Goal: Transaction & Acquisition: Purchase product/service

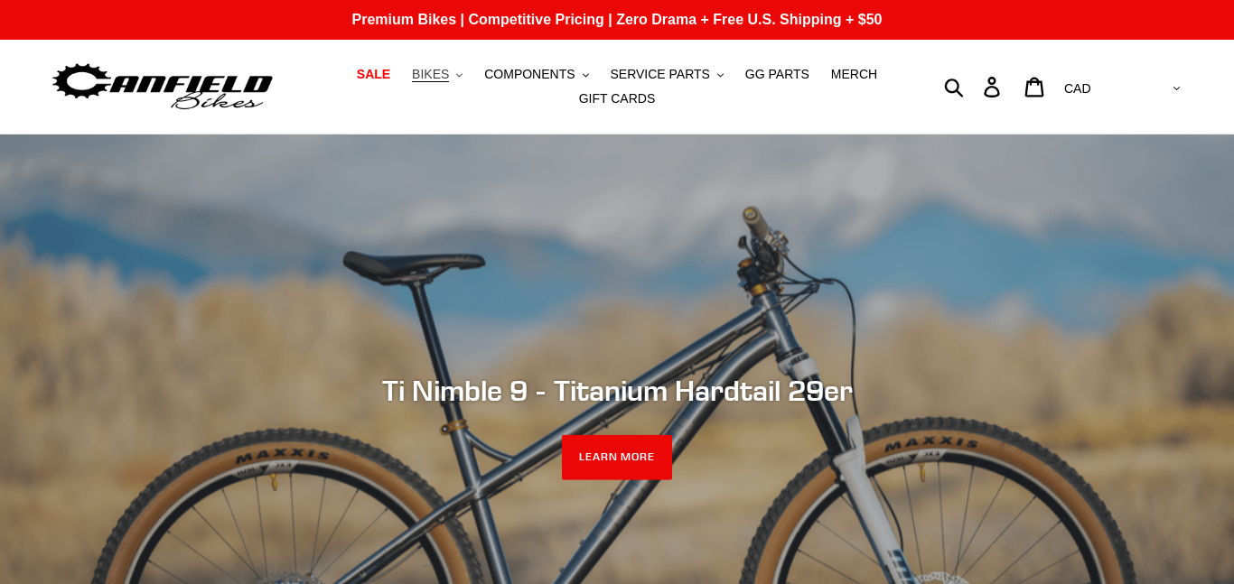
click at [449, 72] on span "BIKES" at bounding box center [430, 74] width 37 height 15
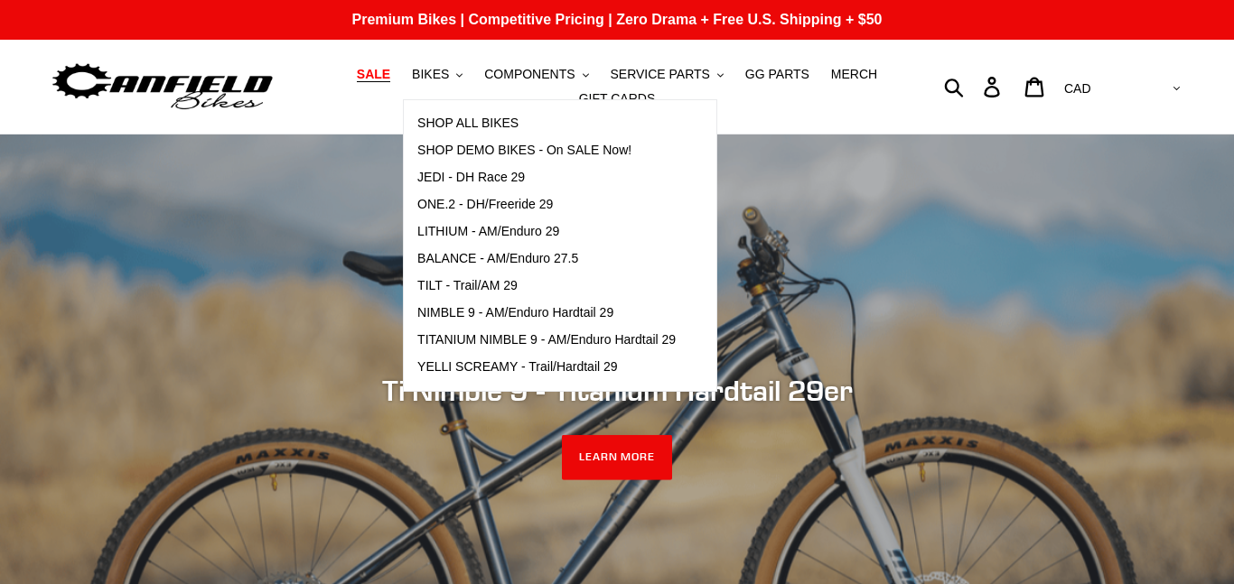
click at [398, 65] on link "SALE" at bounding box center [373, 74] width 51 height 24
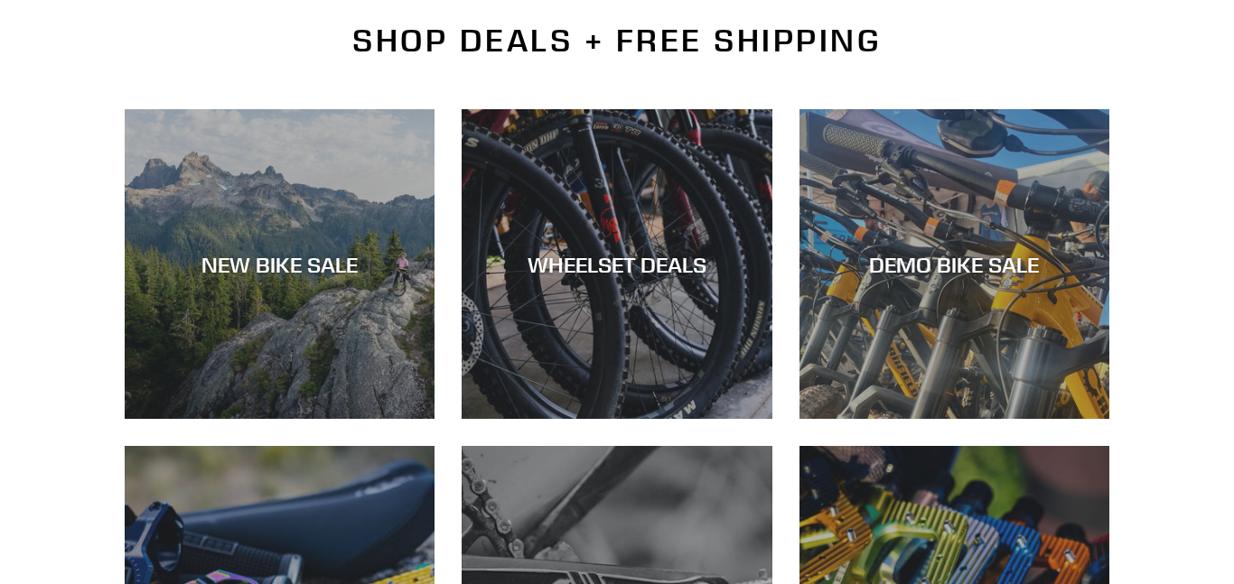
scroll to position [443, 0]
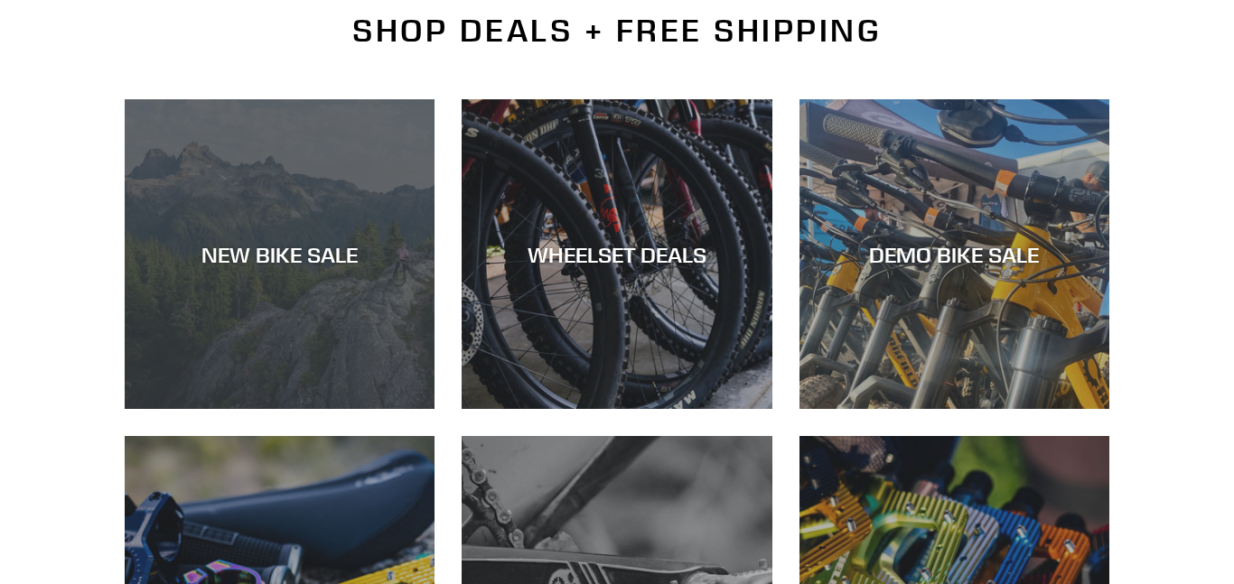
click at [320, 409] on div "NEW BIKE SALE" at bounding box center [280, 409] width 310 height 0
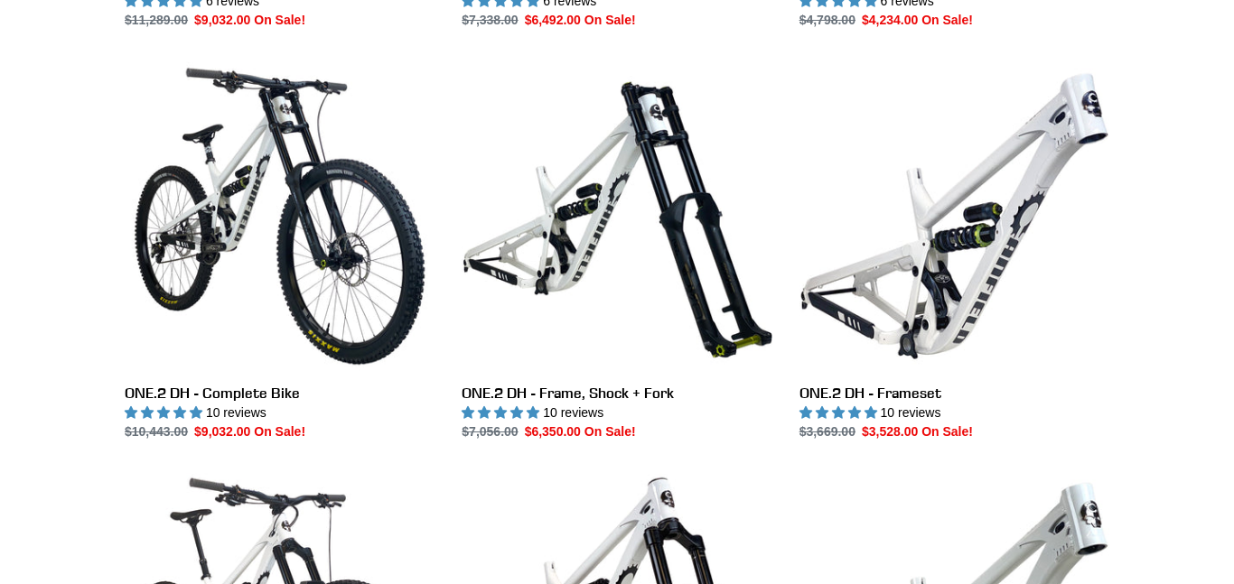
scroll to position [890, 0]
